Goal: Task Accomplishment & Management: Complete application form

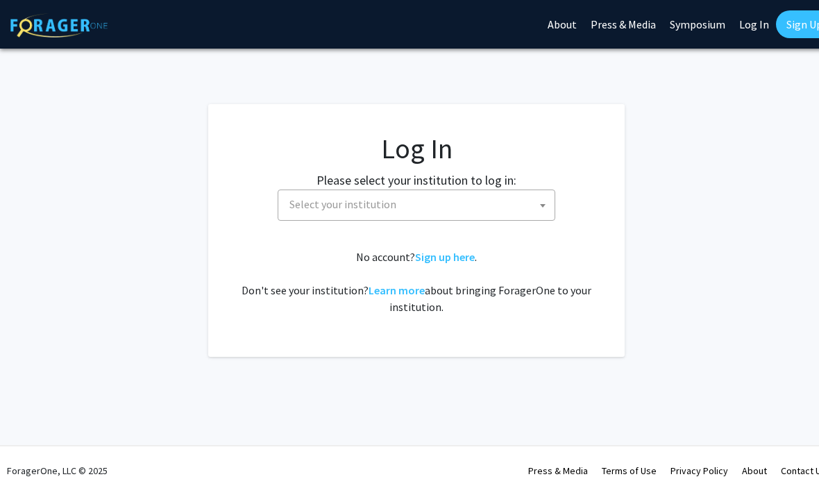
click at [530, 209] on span "Select your institution" at bounding box center [419, 204] width 271 height 28
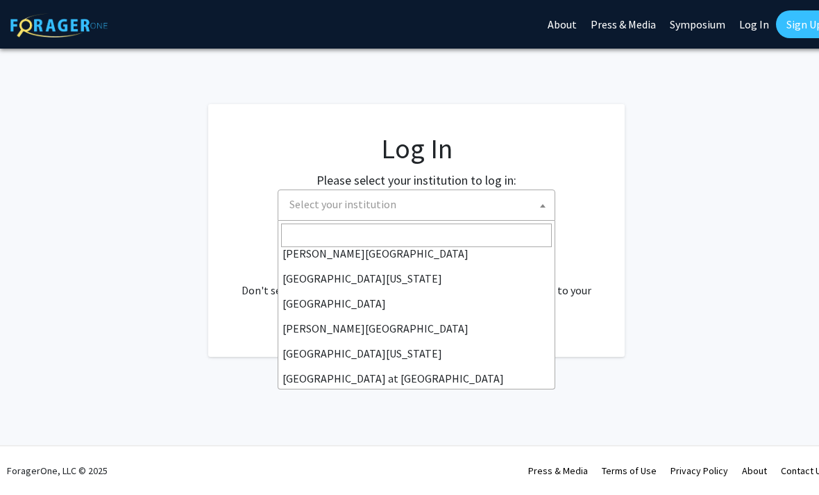
scroll to position [415, 0]
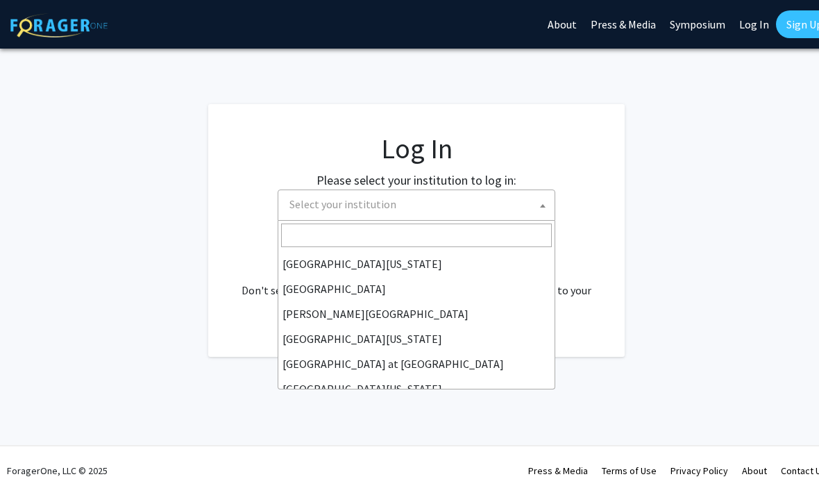
select select "18"
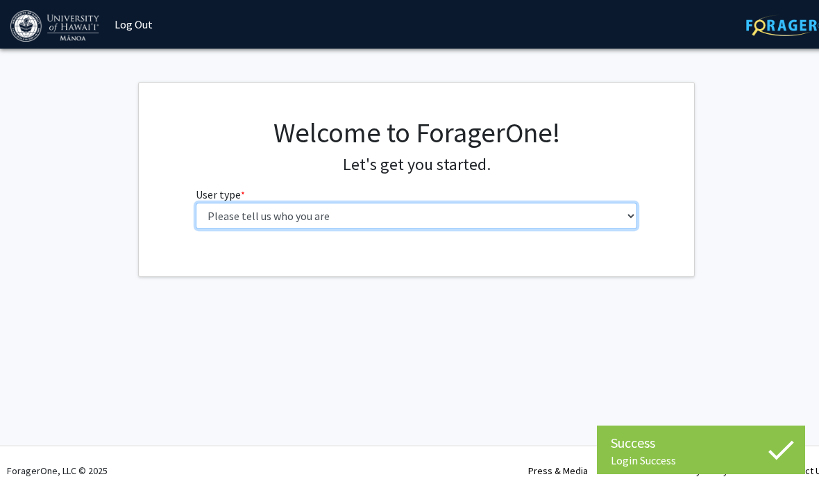
click at [423, 205] on select "Please tell us who you are Undergraduate Student Master's Student Doctoral Cand…" at bounding box center [417, 216] width 442 height 26
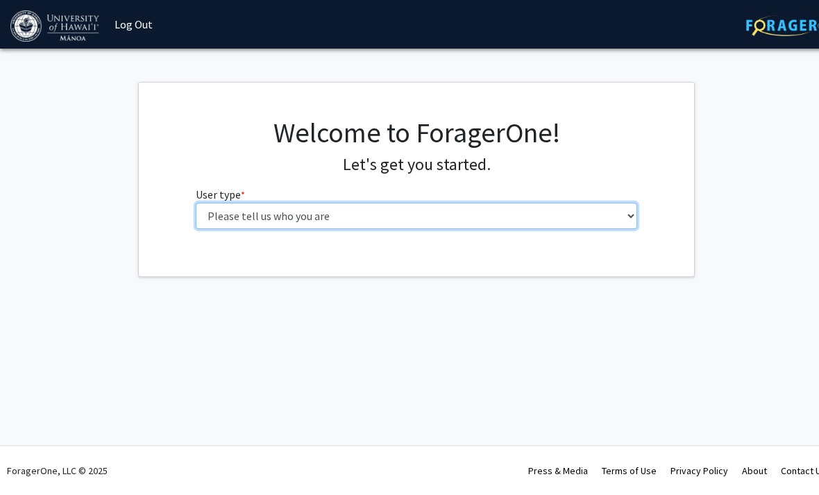
select select "1: undergrad"
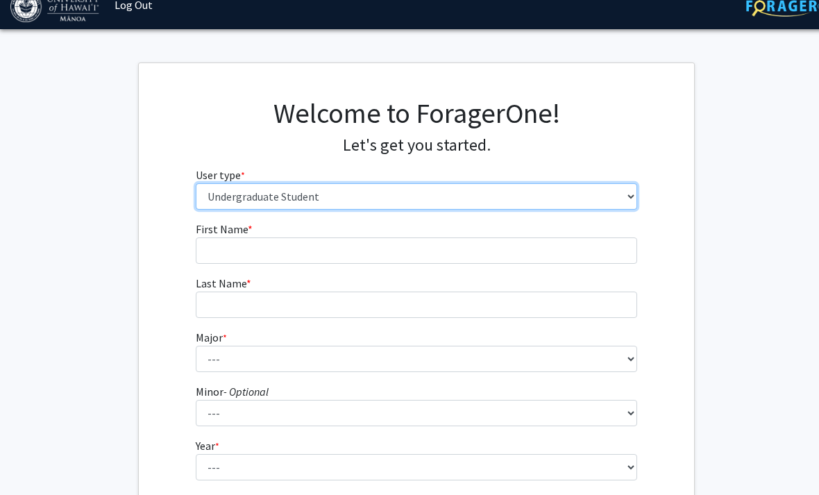
scroll to position [22, 0]
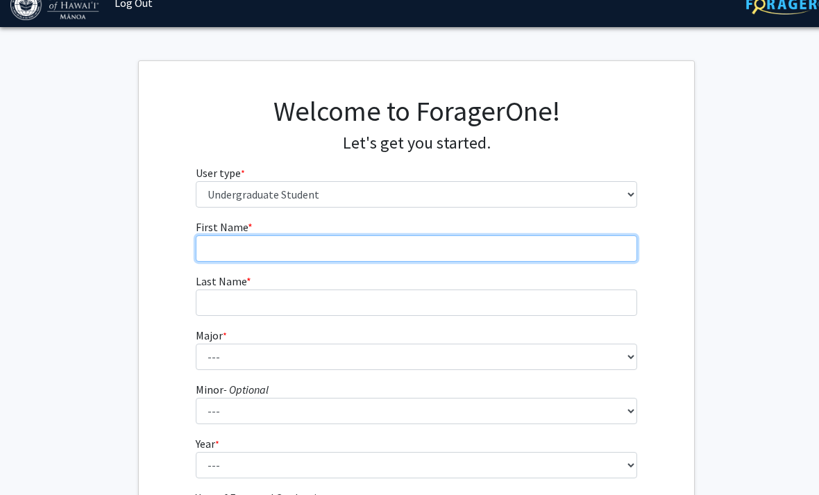
click at [504, 250] on input "First Name * required" at bounding box center [417, 248] width 442 height 26
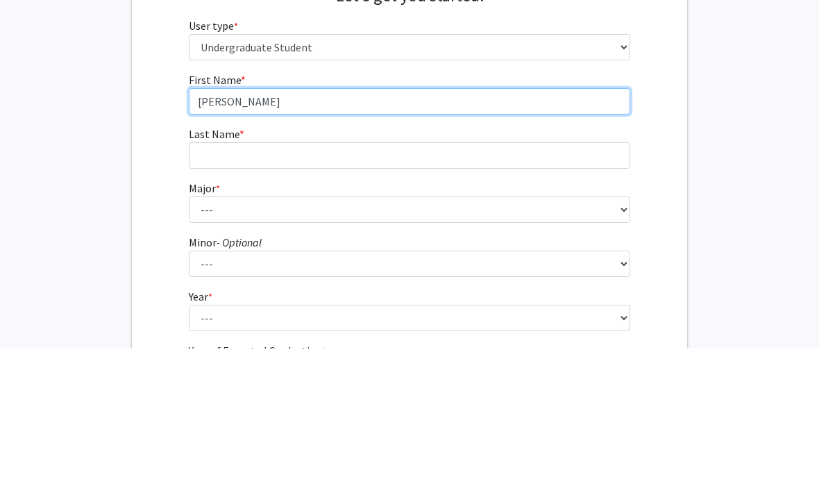
type input "[PERSON_NAME]"
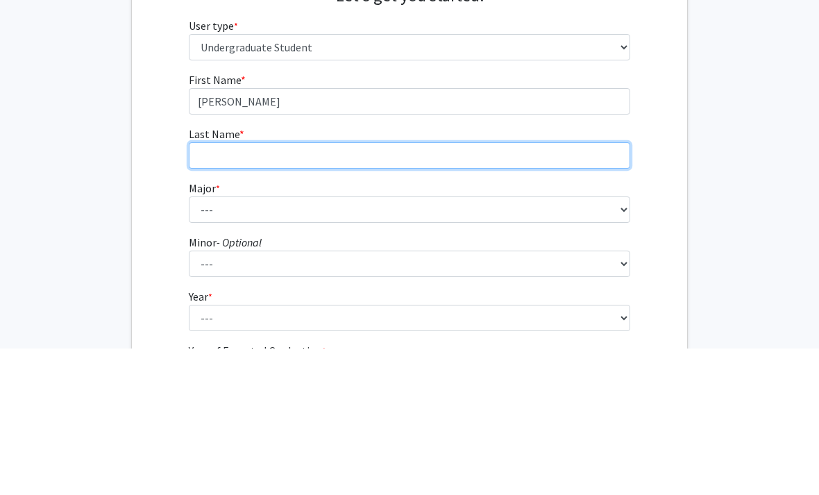
click at [221, 289] on input "Last Name * required" at bounding box center [410, 302] width 442 height 26
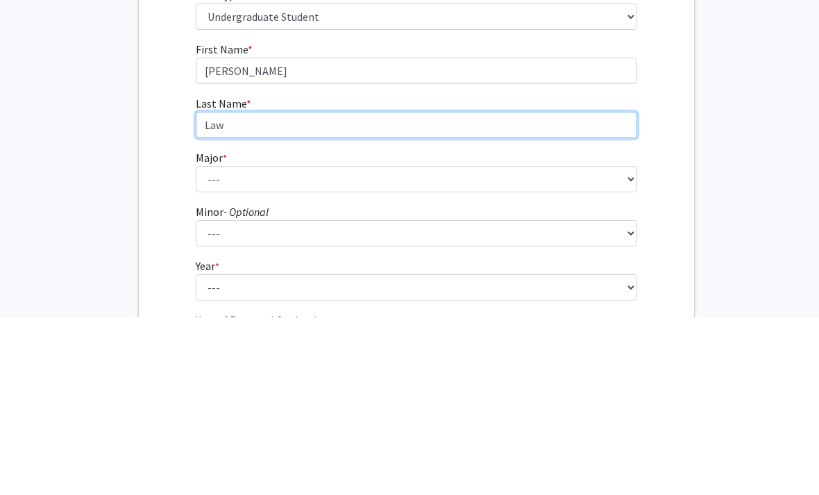
type input "Law"
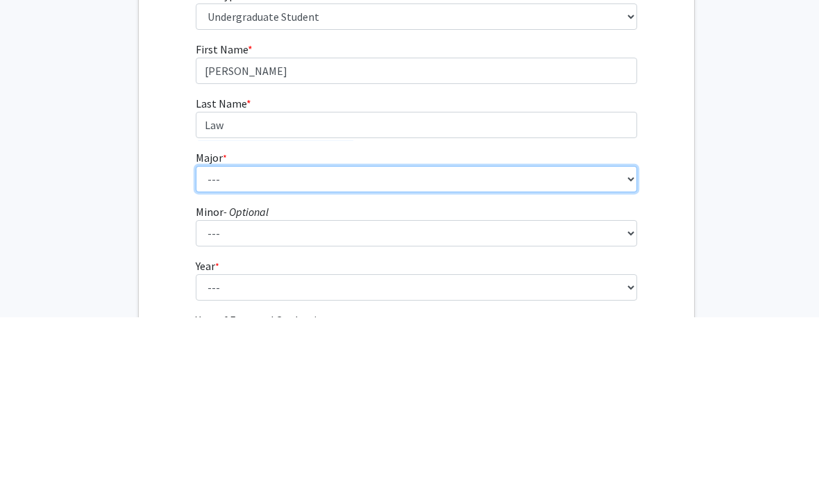
click at [562, 343] on select "--- Accounting American Studies Animal Sciences Anthropology Art Art History As…" at bounding box center [417, 356] width 442 height 26
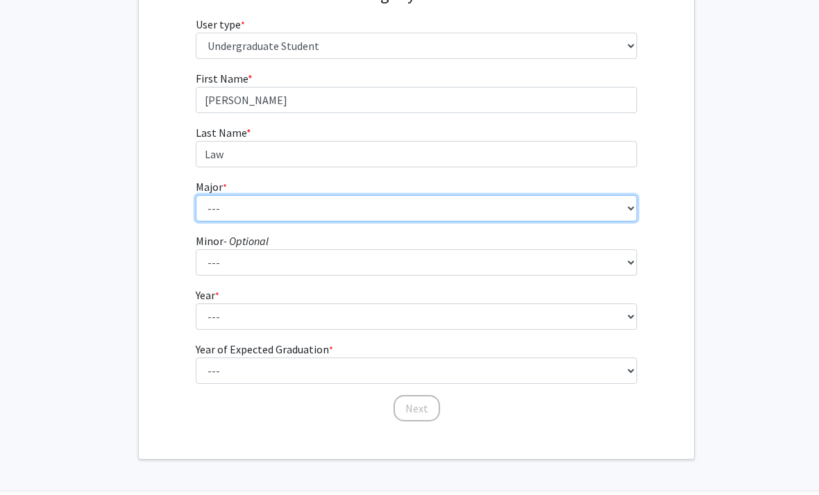
select select "30: 1412"
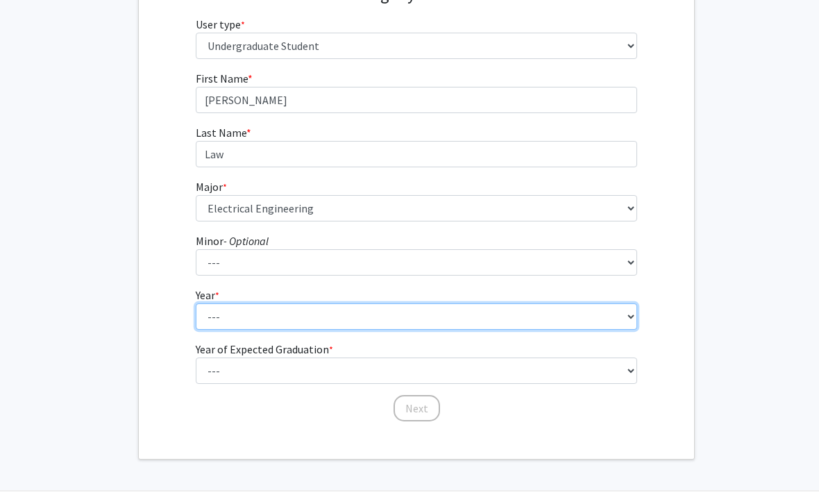
click at [566, 313] on select "--- First-year Sophomore Junior Senior Postbaccalaureate Certificate" at bounding box center [417, 316] width 442 height 26
select select "3: junior"
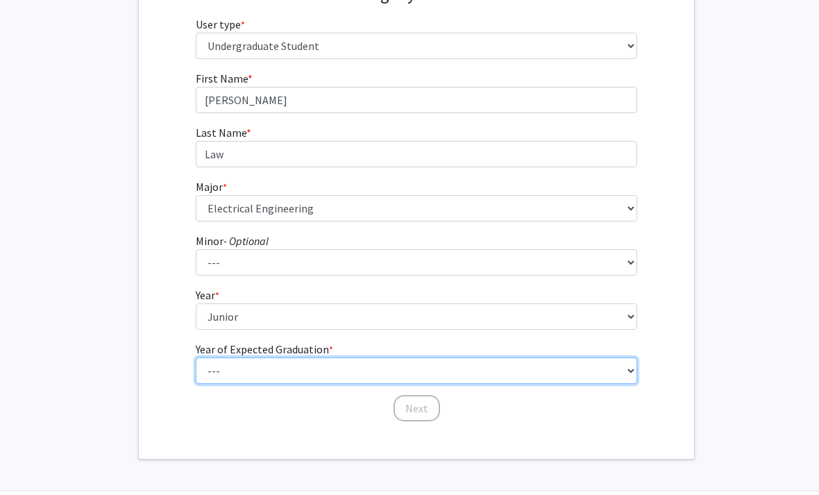
click at [468, 375] on select "--- 2025 2026 2027 2028 2029 2030 2031 2032 2033 2034" at bounding box center [417, 370] width 442 height 26
click at [502, 373] on select "--- 2025 2026 2027 2028 2029 2030 2031 2032 2033 2034" at bounding box center [417, 370] width 442 height 26
select select "3: 2027"
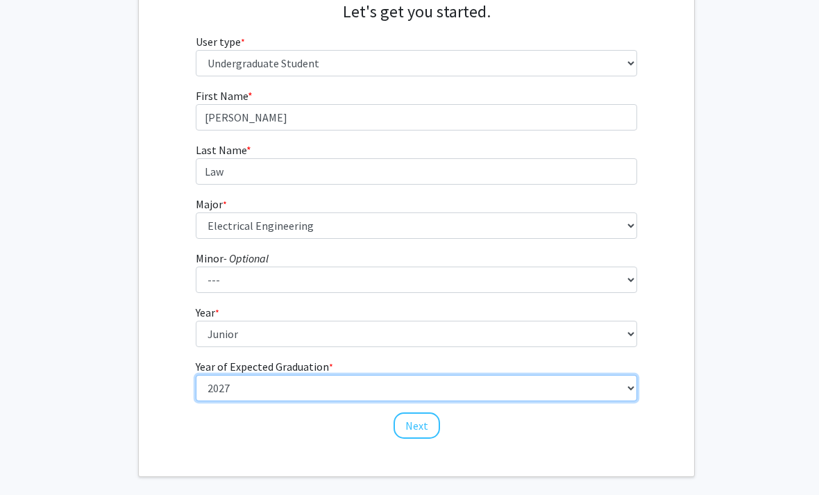
scroll to position [151, 0]
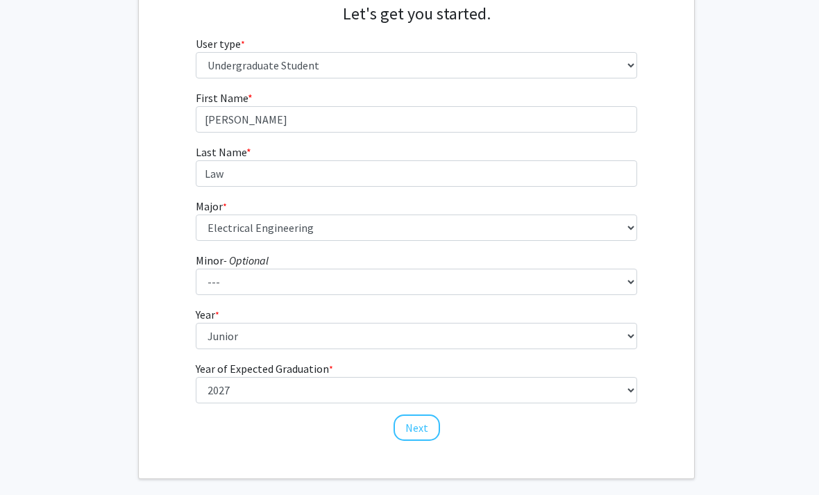
click at [407, 428] on button "Next" at bounding box center [416, 427] width 46 height 26
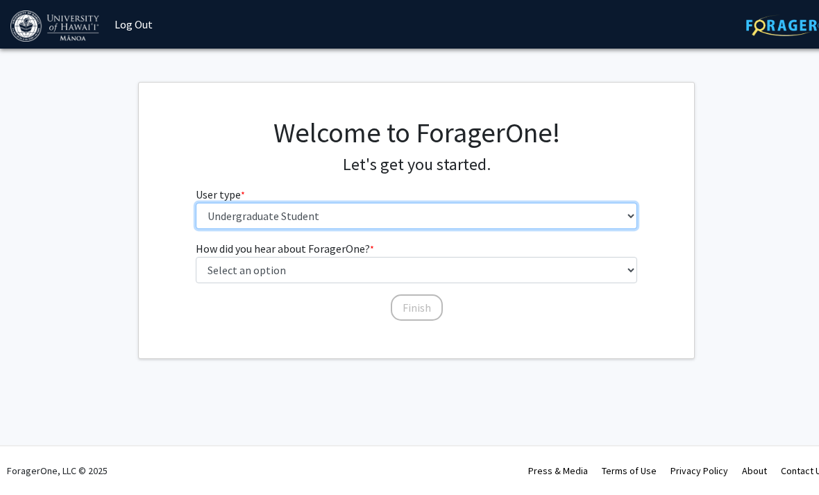
click at [233, 214] on select "Please tell us who you are Undergraduate Student Master's Student Doctoral Cand…" at bounding box center [417, 216] width 442 height 26
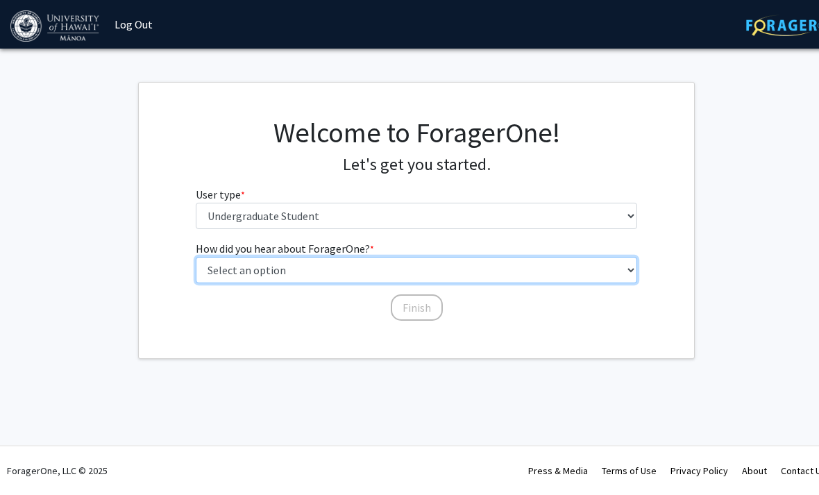
click at [620, 271] on select "Select an option Peer/student recommendation Faculty/staff recommendation Unive…" at bounding box center [417, 270] width 442 height 26
select select "1: peer_recommendation"
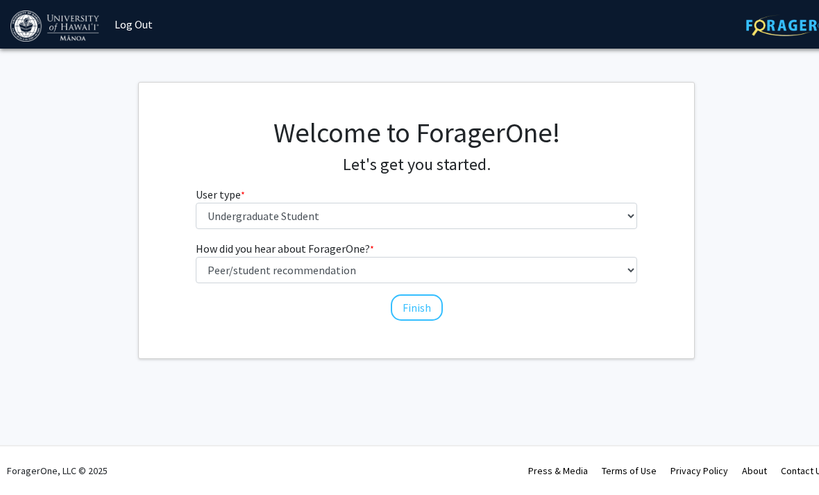
click at [426, 312] on button "Finish" at bounding box center [417, 307] width 52 height 26
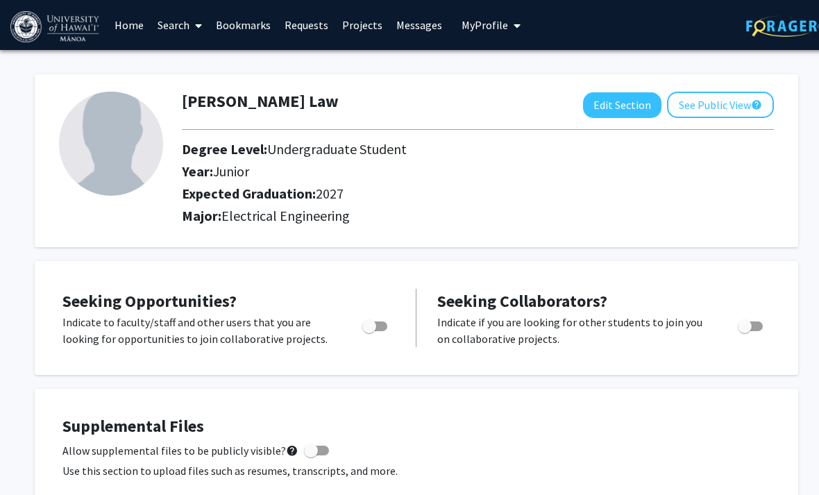
click at [174, 23] on link "Search" at bounding box center [180, 25] width 58 height 49
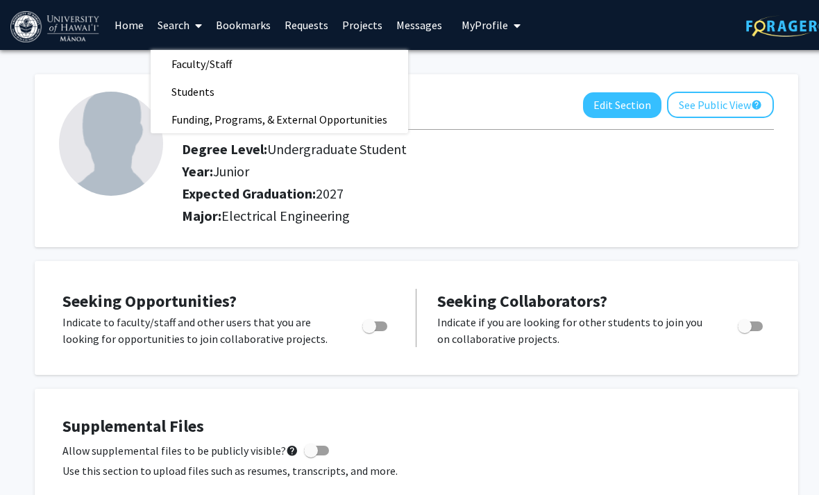
click at [171, 121] on span "Funding, Programs, & External Opportunities" at bounding box center [279, 119] width 257 height 28
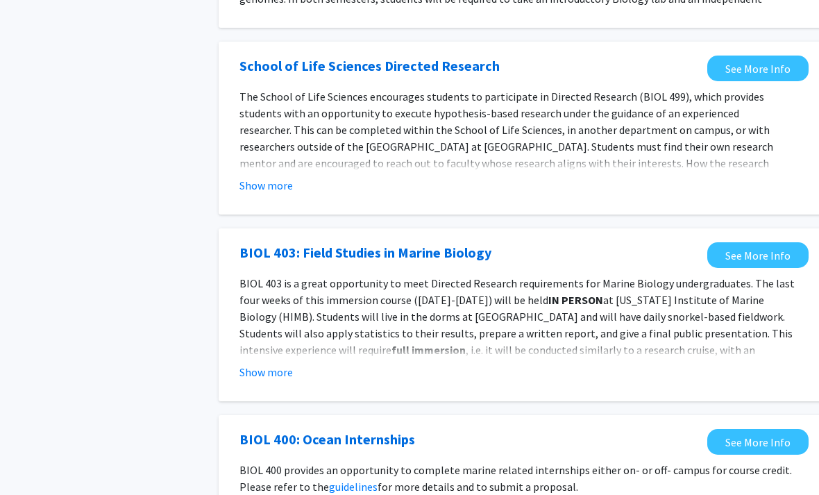
scroll to position [1442, 0]
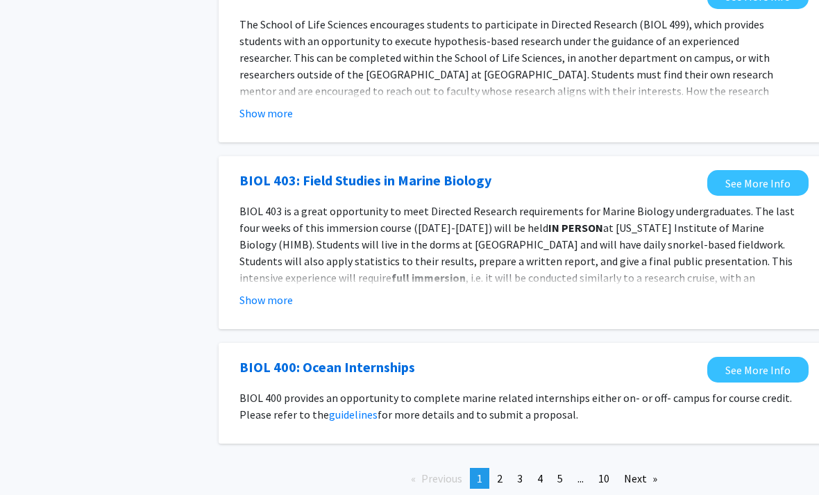
click at [636, 468] on link "Next page" at bounding box center [640, 478] width 47 height 21
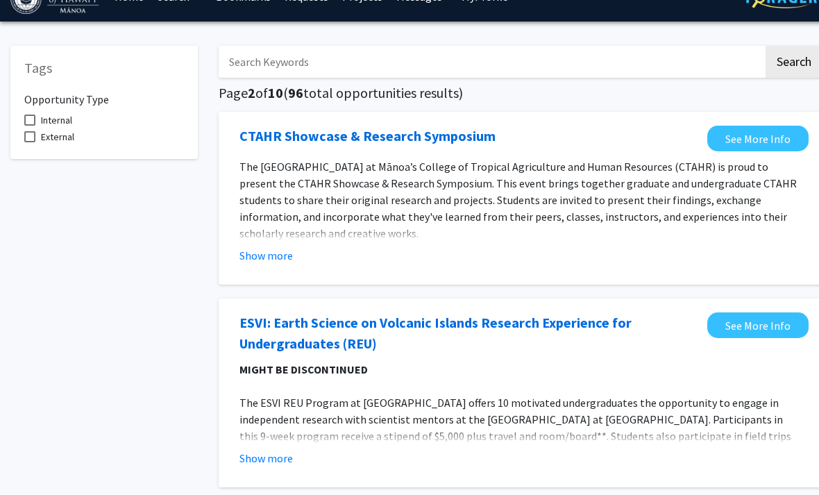
scroll to position [35, 0]
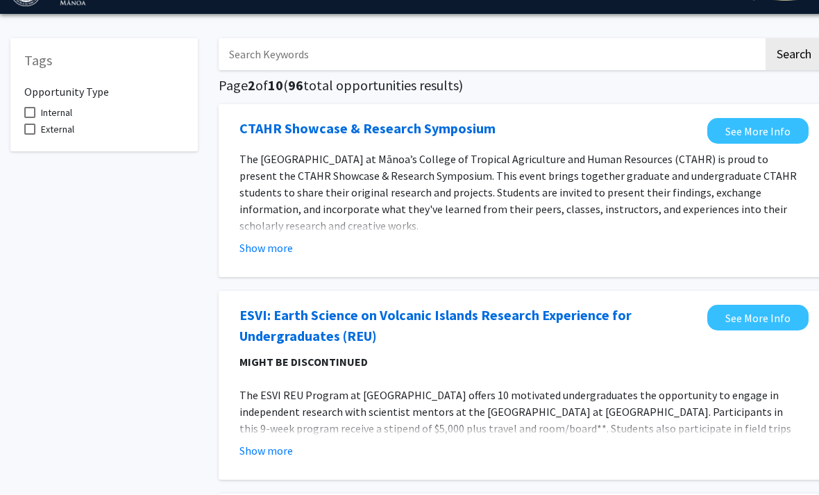
click at [287, 248] on button "Show more" at bounding box center [265, 248] width 53 height 17
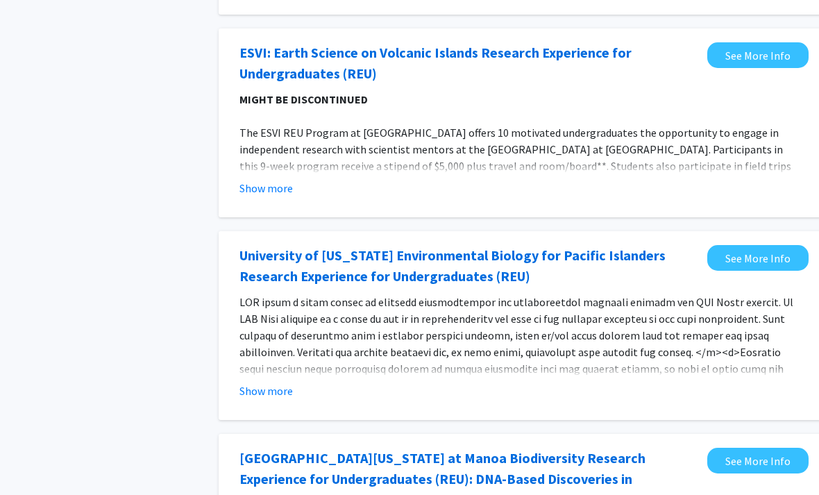
scroll to position [321, 0]
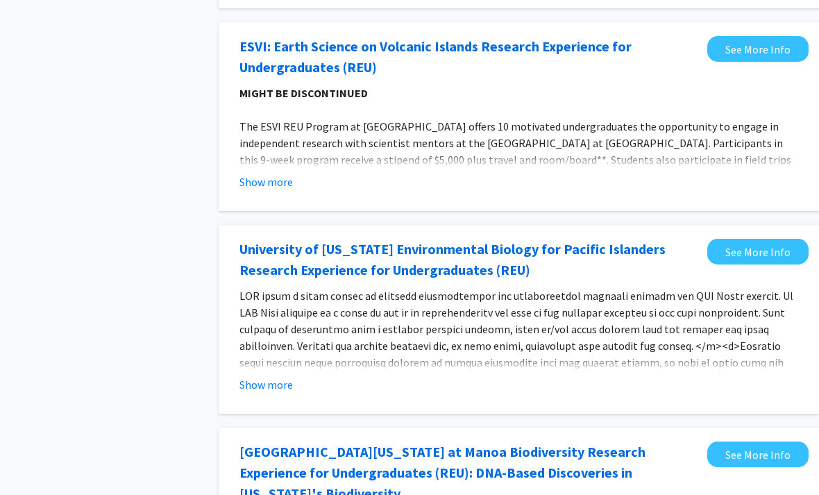
click at [263, 184] on button "Show more" at bounding box center [265, 182] width 53 height 17
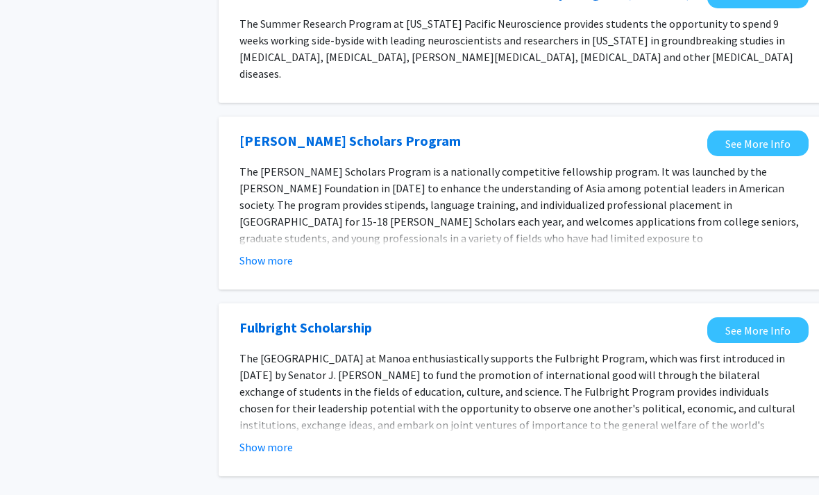
scroll to position [1624, 0]
click at [253, 439] on button "Show more" at bounding box center [265, 447] width 53 height 17
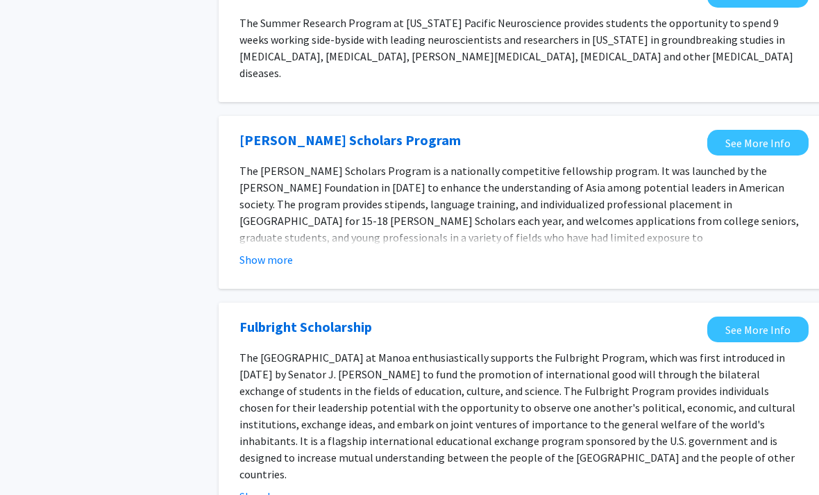
click at [293, 192] on fg-read-more "The [PERSON_NAME] Scholars Program is a nationally competitive fellowship progr…" at bounding box center [520, 214] width 562 height 105
click at [278, 251] on button "Show more" at bounding box center [265, 259] width 53 height 17
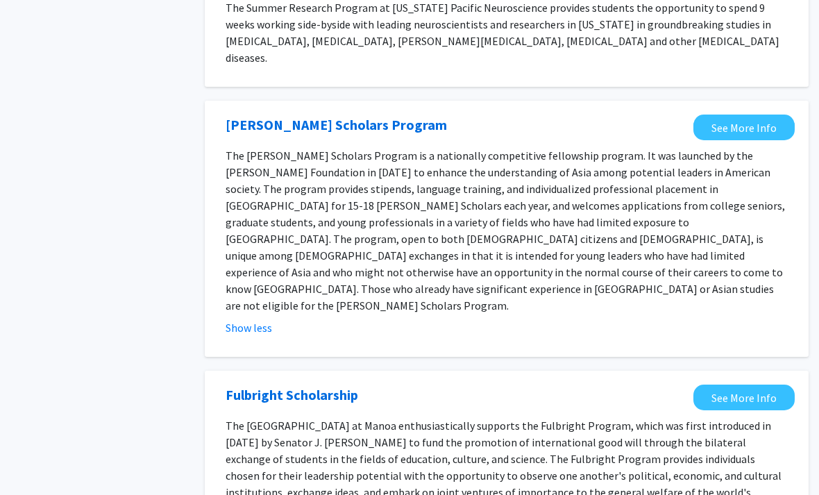
scroll to position [1718, 14]
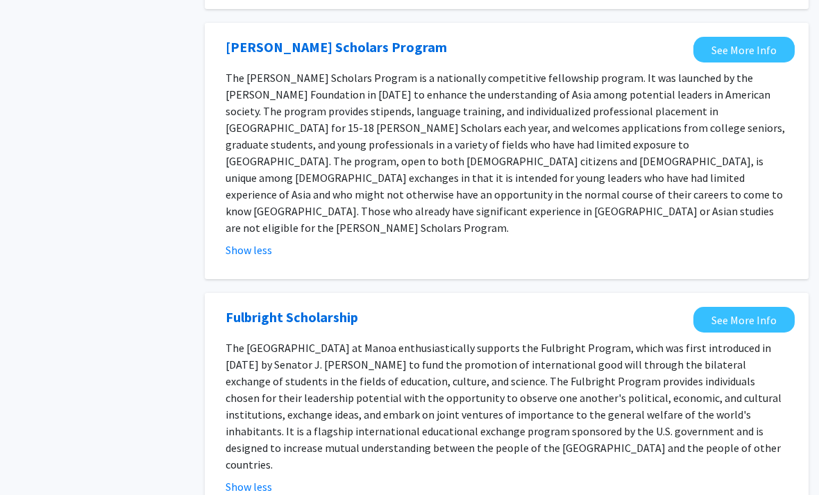
click at [740, 307] on link "See More Info" at bounding box center [743, 320] width 101 height 26
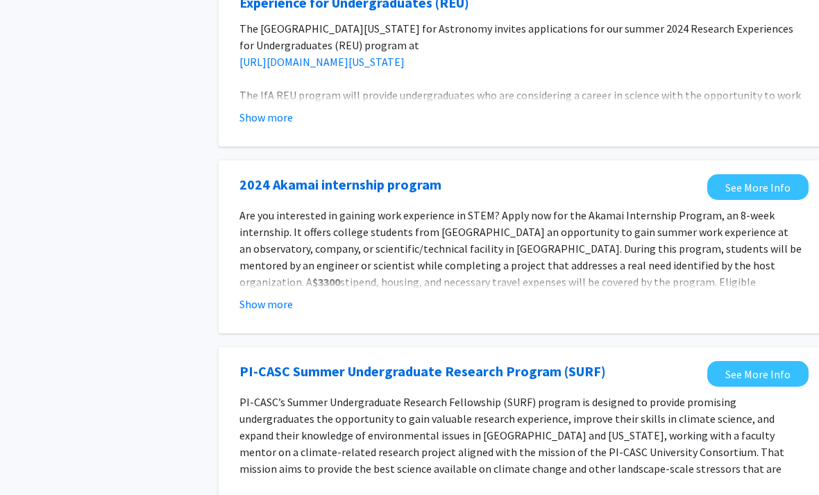
scroll to position [557, 0]
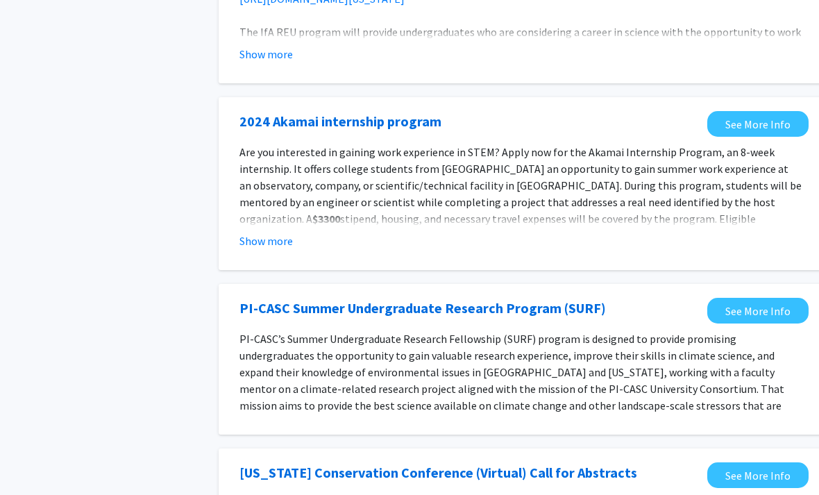
click at [273, 239] on button "Show more" at bounding box center [265, 240] width 53 height 17
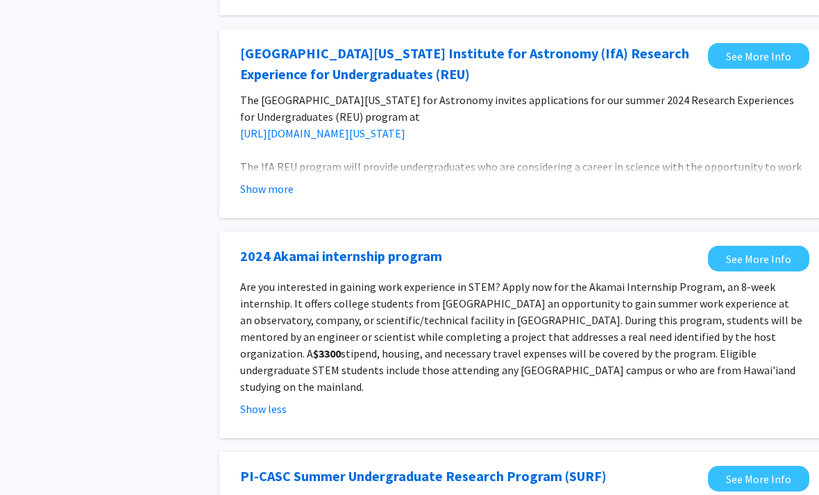
scroll to position [463, 0]
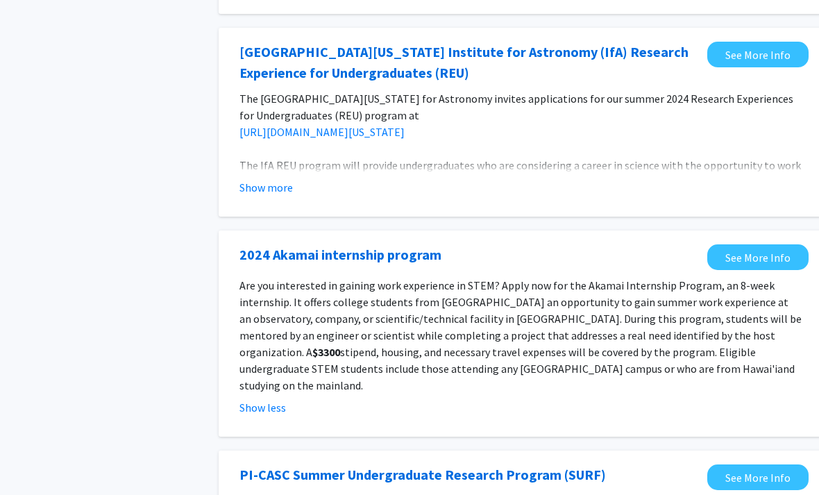
click at [520, 399] on div "Show less" at bounding box center [520, 407] width 562 height 17
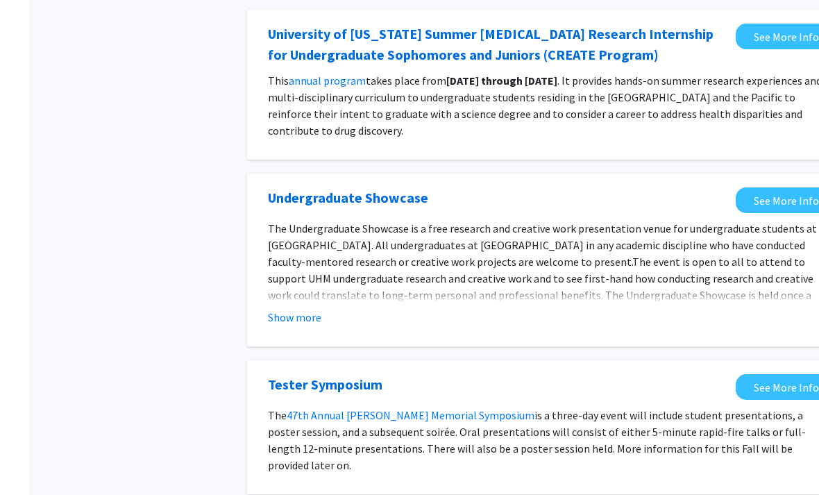
scroll to position [1413, 0]
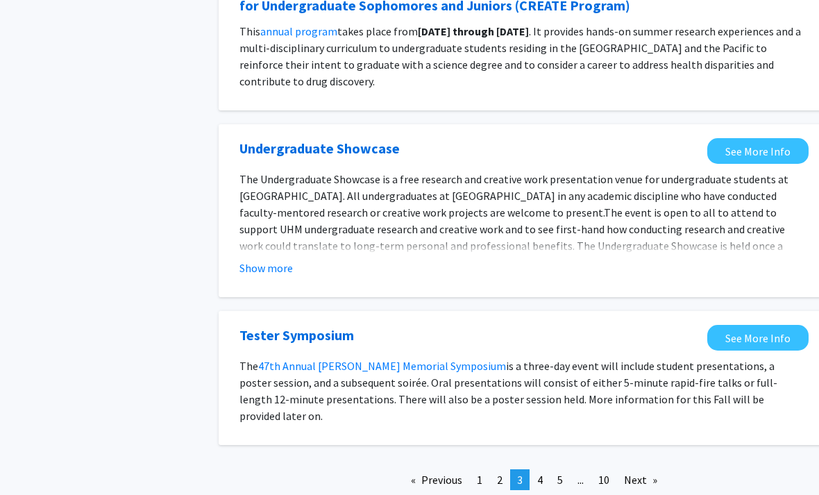
click at [637, 469] on link "Next page" at bounding box center [640, 479] width 47 height 21
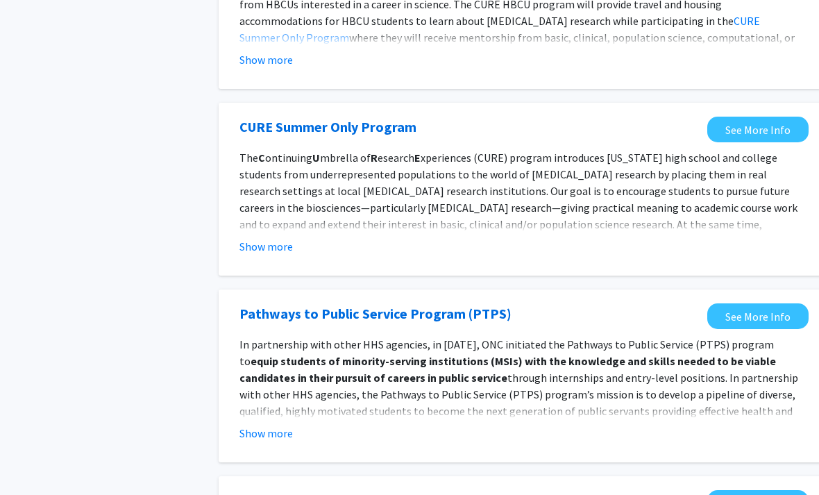
scroll to position [1443, 0]
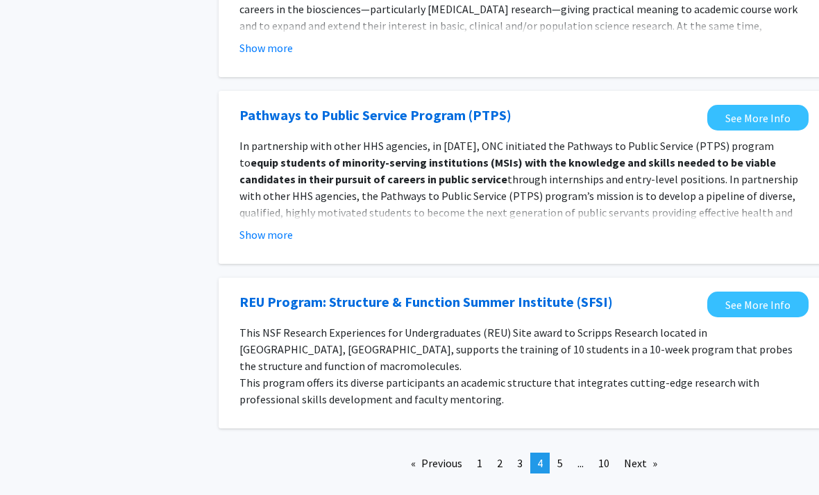
click at [481, 456] on span "1" at bounding box center [480, 463] width 6 height 14
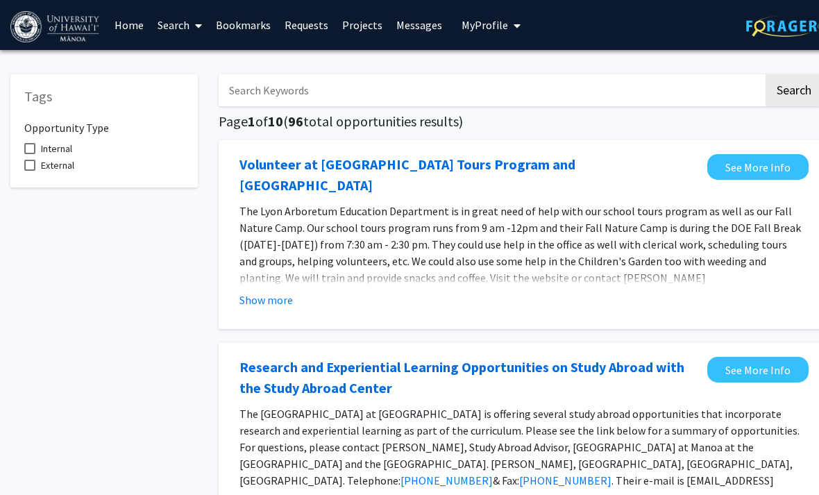
scroll to position [0, 14]
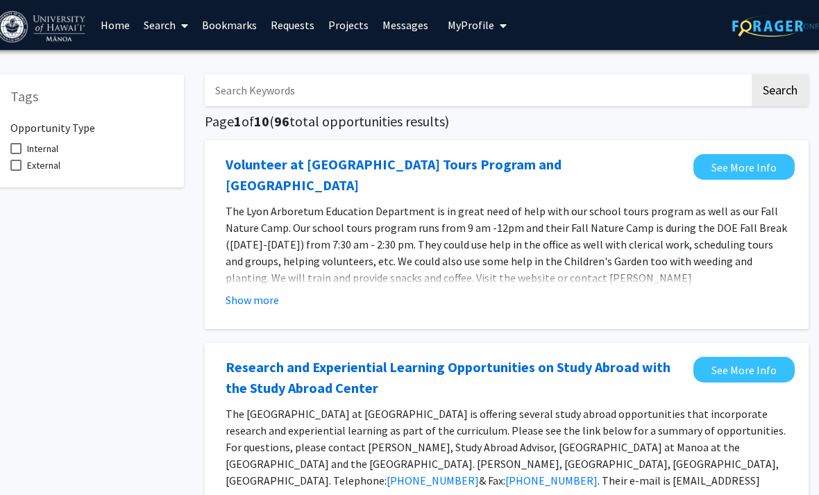
click at [485, 22] on span "My Profile" at bounding box center [471, 25] width 46 height 14
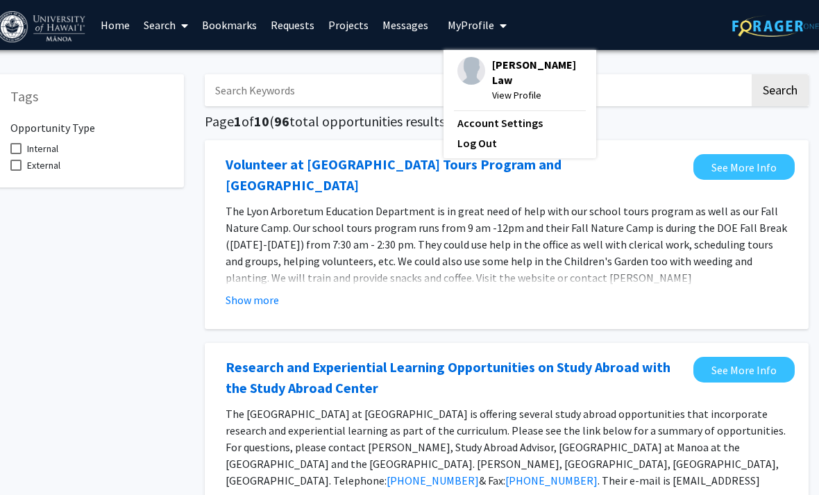
click at [524, 66] on span "[PERSON_NAME] Law" at bounding box center [537, 72] width 90 height 31
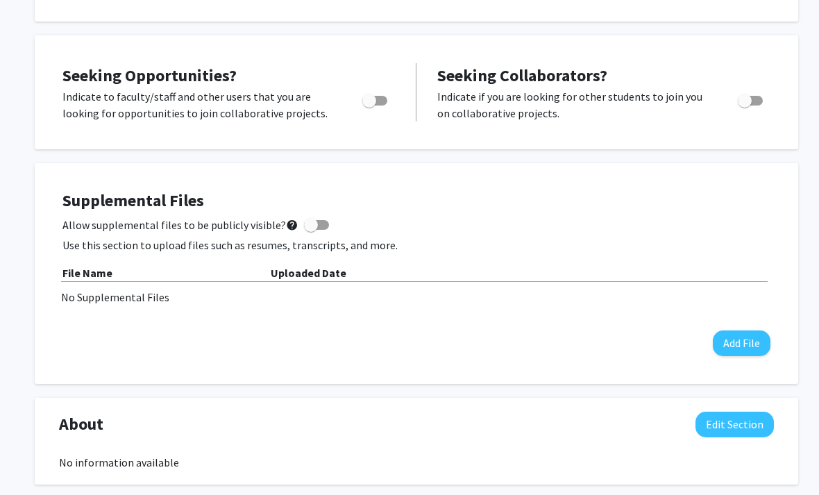
scroll to position [226, 0]
click at [731, 346] on button "Add File" at bounding box center [742, 343] width 58 height 26
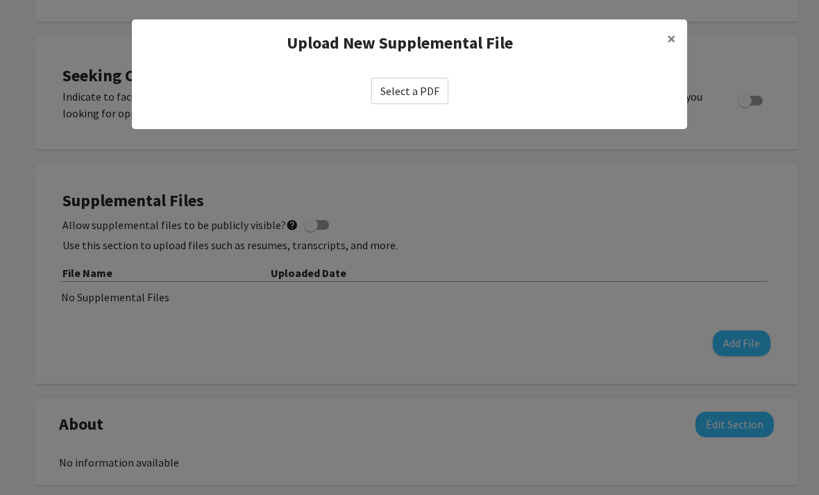
click at [672, 37] on span "×" at bounding box center [671, 39] width 9 height 22
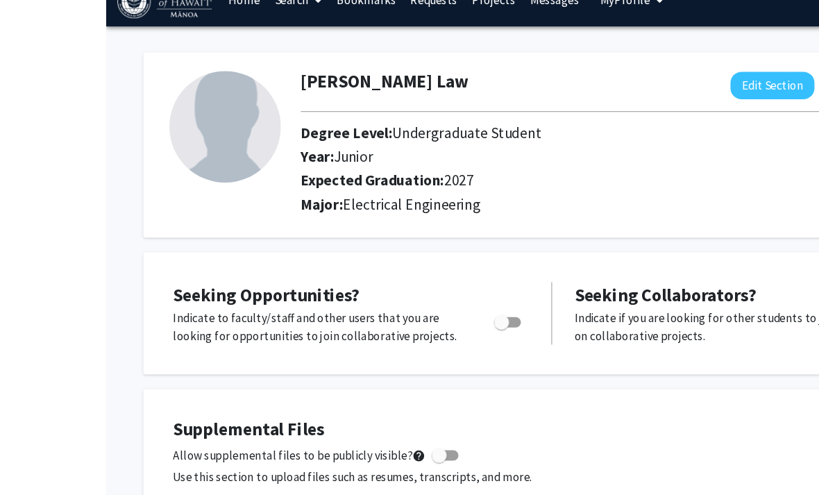
scroll to position [8, 0]
